Goal: Find specific page/section: Find specific page/section

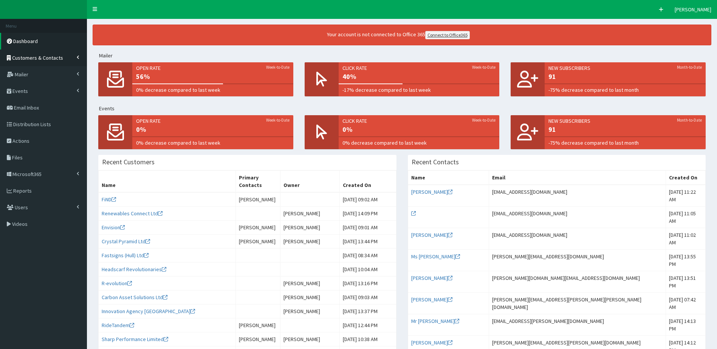
click at [31, 55] on span "Customers & Contacts" at bounding box center [37, 57] width 51 height 7
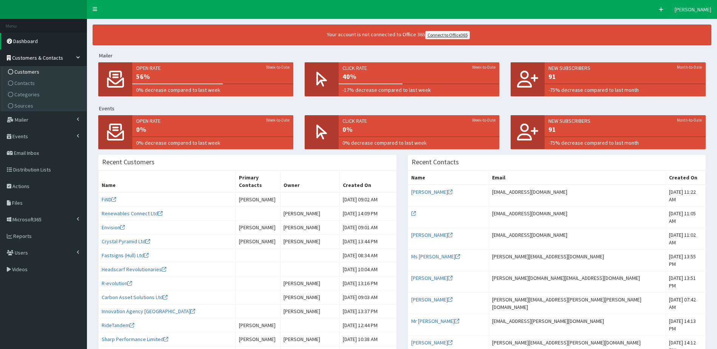
click at [44, 73] on link "Customers" at bounding box center [44, 71] width 84 height 11
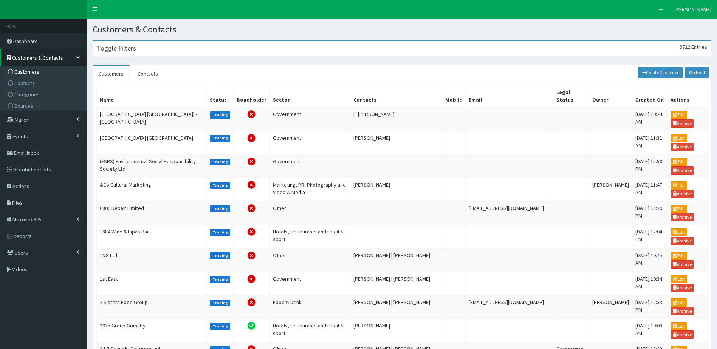
click at [124, 48] on h3 "Toggle Filters" at bounding box center [116, 48] width 39 height 7
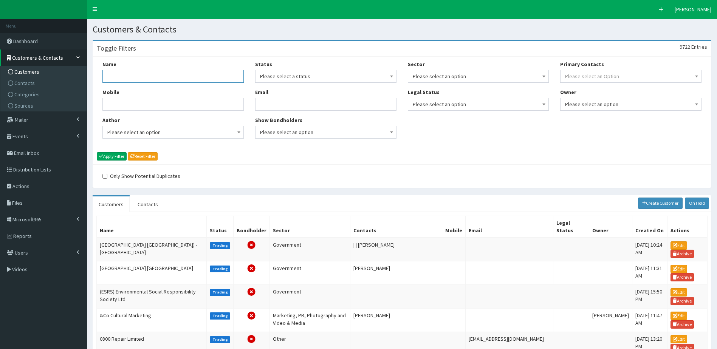
click at [172, 72] on input "Name" at bounding box center [172, 76] width 141 height 13
type input "sea"
click at [113, 159] on button "Apply Filter" at bounding box center [112, 156] width 30 height 8
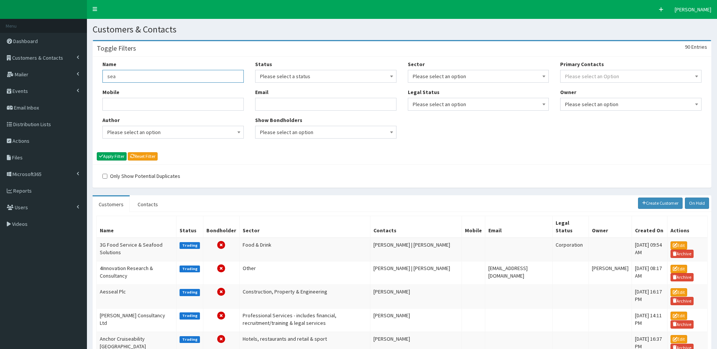
click at [149, 74] on input "sea" at bounding box center [172, 76] width 141 height 13
type input "seagrown"
click at [97, 152] on button "Apply Filter" at bounding box center [112, 156] width 30 height 8
